Goal: Use online tool/utility: Utilize a website feature to perform a specific function

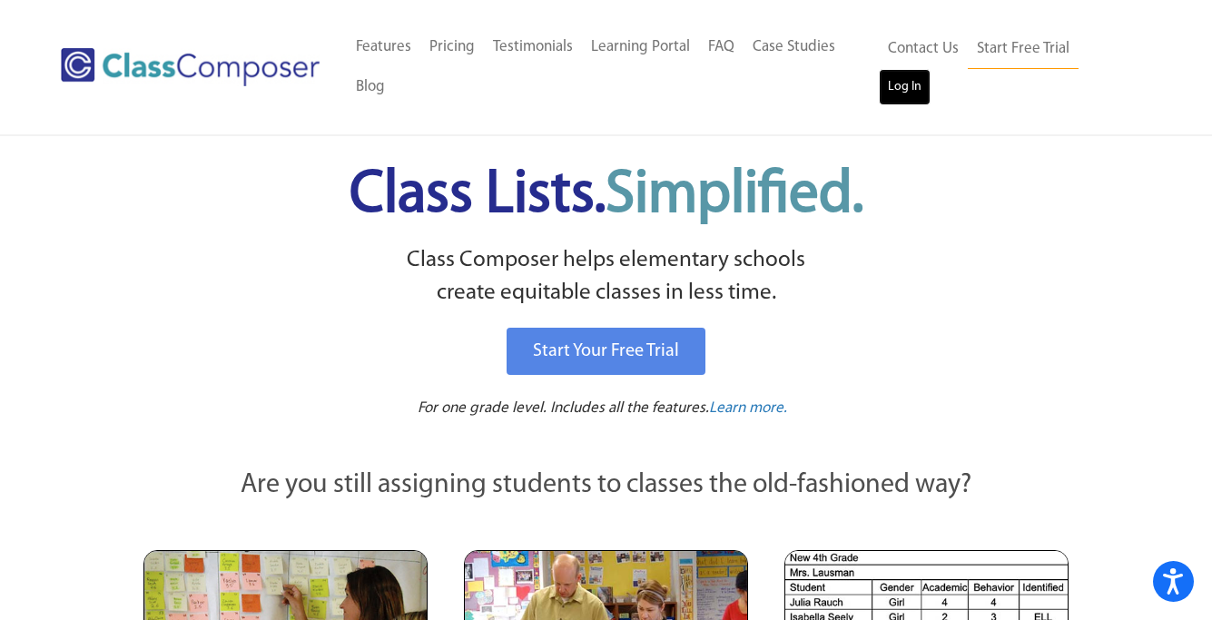
click at [931, 70] on link "Log In" at bounding box center [905, 87] width 52 height 36
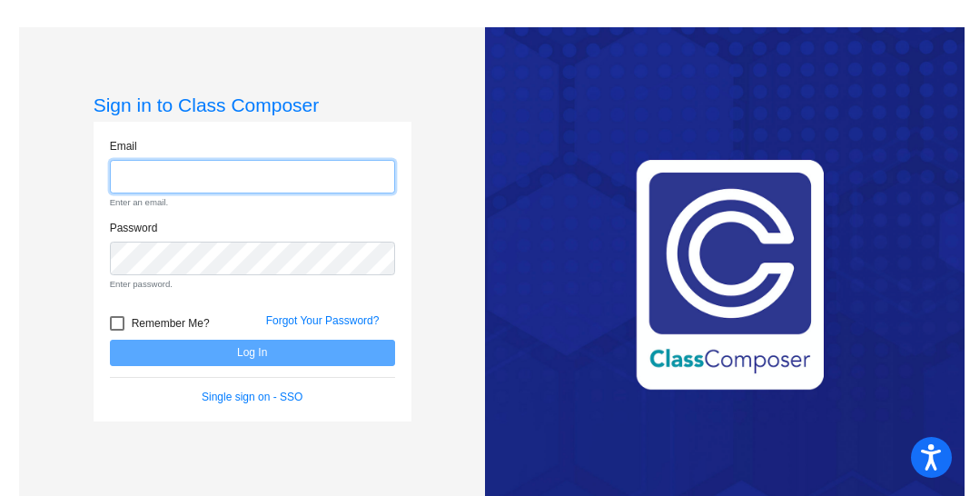
type input "[EMAIL_ADDRESS][DOMAIN_NAME]"
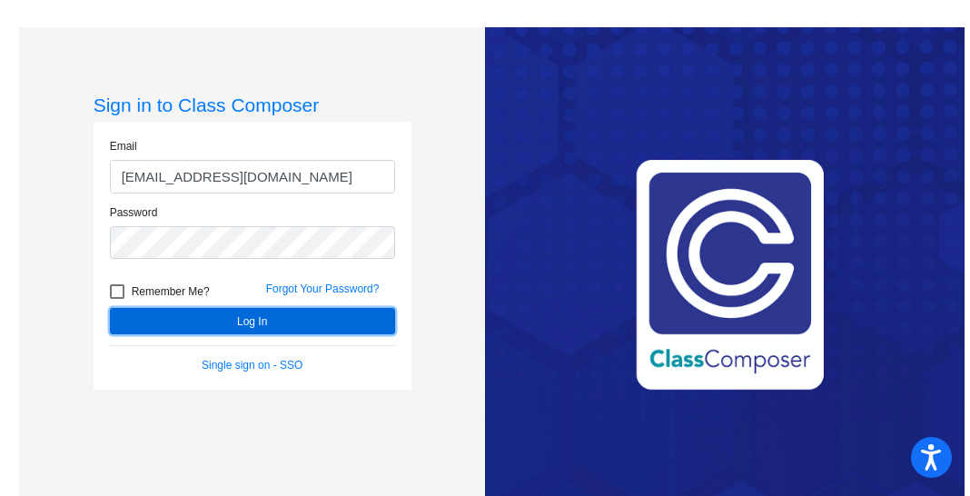
click at [328, 322] on button "Log In" at bounding box center [252, 321] width 285 height 26
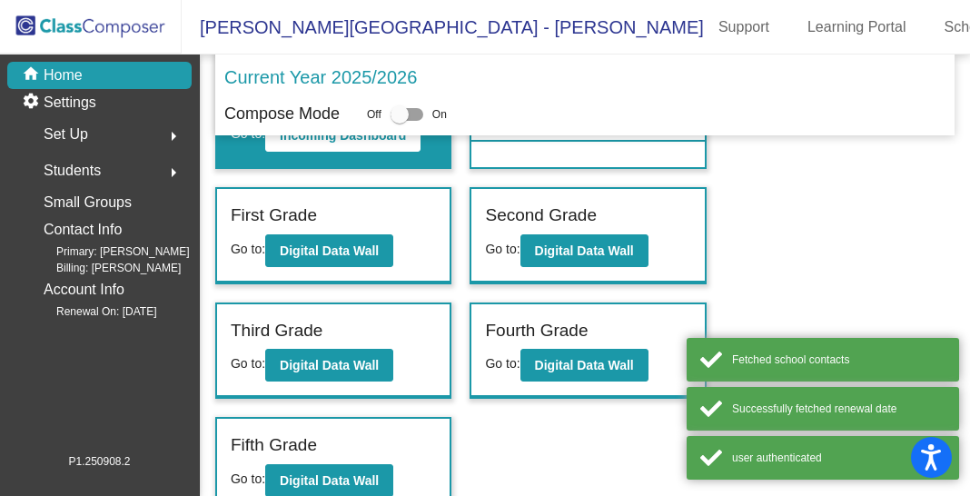
scroll to position [115, 0]
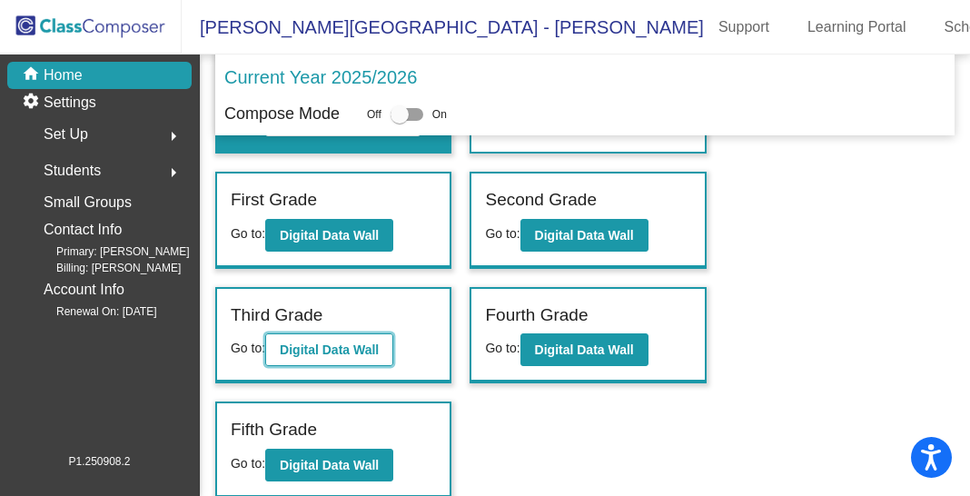
click at [338, 346] on b "Digital Data Wall" at bounding box center [329, 349] width 99 height 15
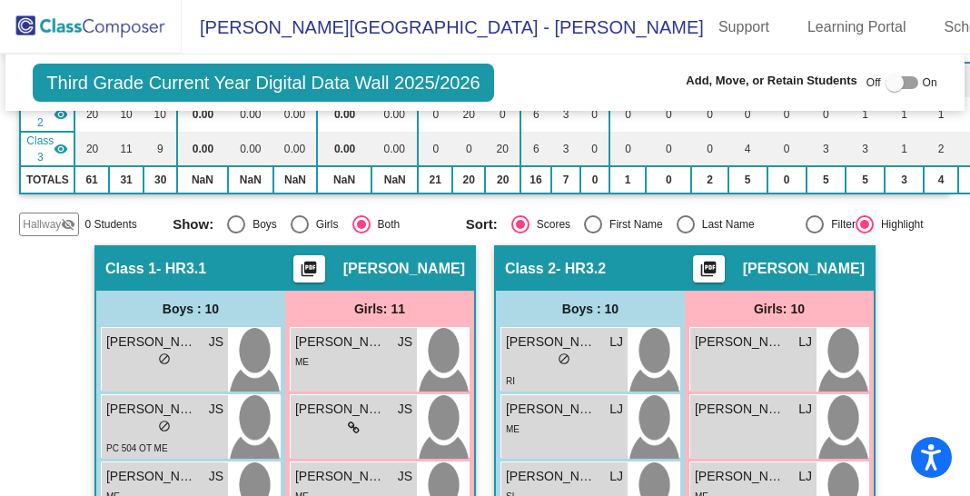
scroll to position [154, 0]
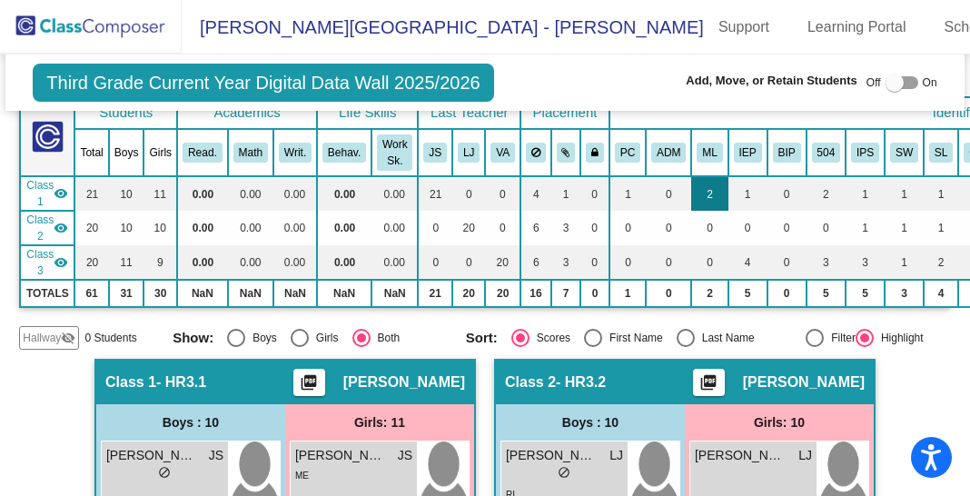
click at [705, 211] on td "2" at bounding box center [709, 193] width 36 height 35
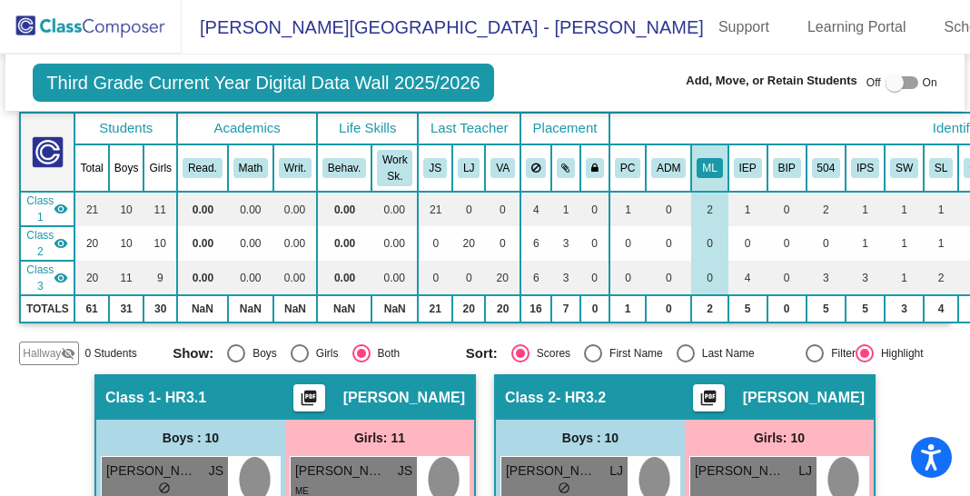
scroll to position [0, 0]
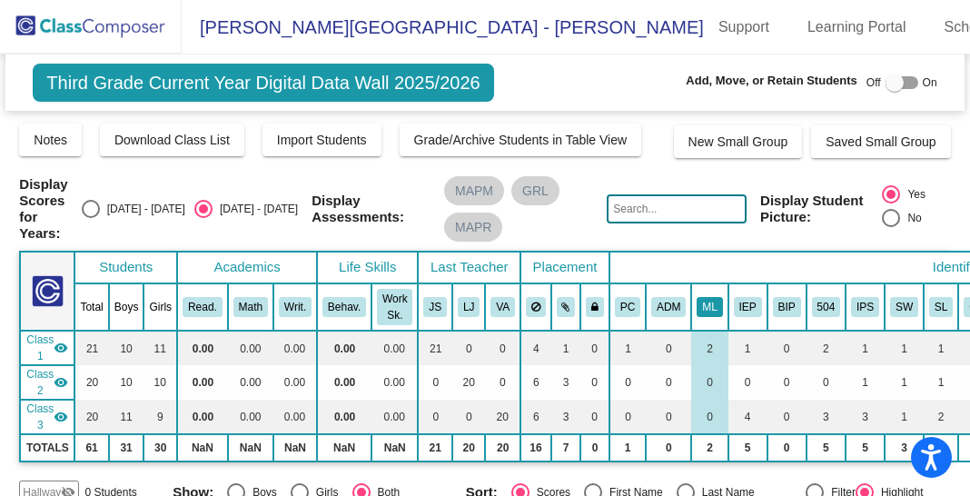
click at [705, 317] on button "ML" at bounding box center [708, 307] width 25 height 20
